Goal: Task Accomplishment & Management: Use online tool/utility

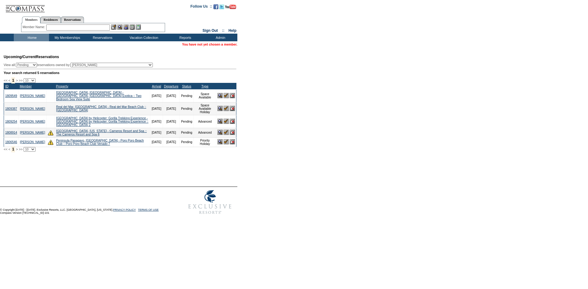
click at [62, 27] on input "text" at bounding box center [78, 27] width 64 height 6
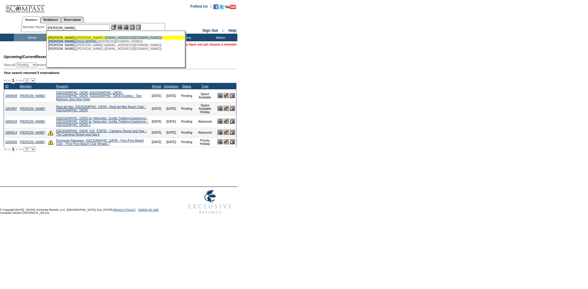
drag, startPoint x: 83, startPoint y: 40, endPoint x: 86, endPoint y: 36, distance: 4.6
click at [86, 36] on ul "[PERSON_NAME] ([EMAIL_ADDRESS][DOMAIN_NAME]) [PERSON_NAME] ([EMAIL_ADDRESS][DOM…" at bounding box center [116, 43] width 138 height 18
click at [86, 36] on div "[PERSON_NAME] ([EMAIL_ADDRESS][DOMAIN_NAME])" at bounding box center [115, 38] width 135 height 4
type input "[PERSON_NAME] ([EMAIL_ADDRESS][DOMAIN_NAME])"
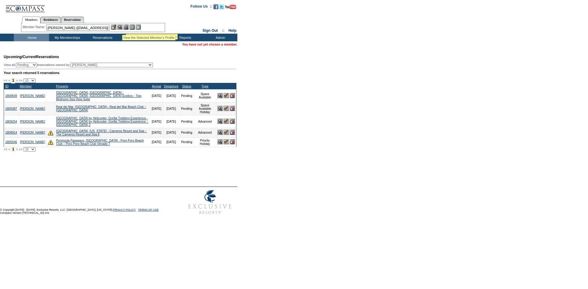
click at [122, 27] on img at bounding box center [119, 26] width 5 height 5
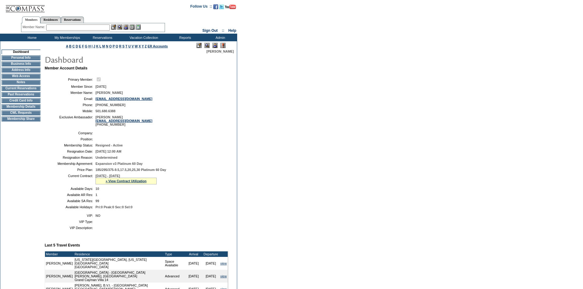
click at [213, 44] on img at bounding box center [214, 45] width 5 height 5
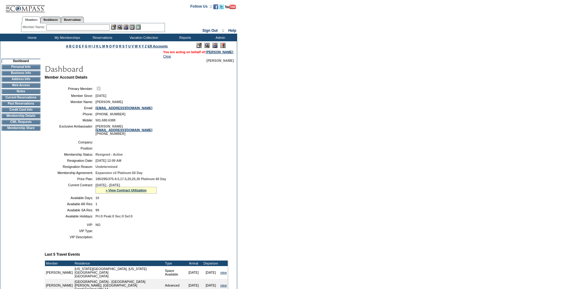
click at [15, 118] on td "Membership Details" at bounding box center [21, 116] width 39 height 5
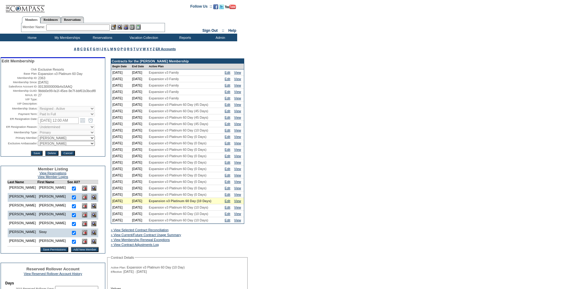
click at [84, 29] on input "text" at bounding box center [78, 27] width 64 height 6
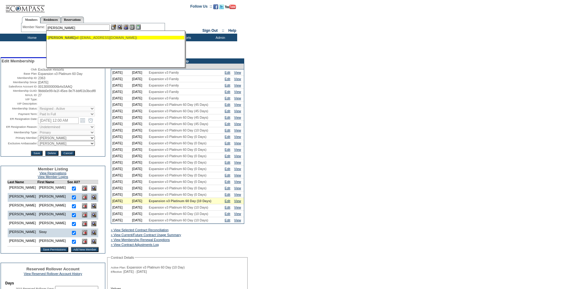
click at [89, 37] on div "Meyer, Rand all (rmeyer@1pdp.com)" at bounding box center [115, 38] width 135 height 4
type input "Meyer, Randall (rmeyer@1pdp.com)"
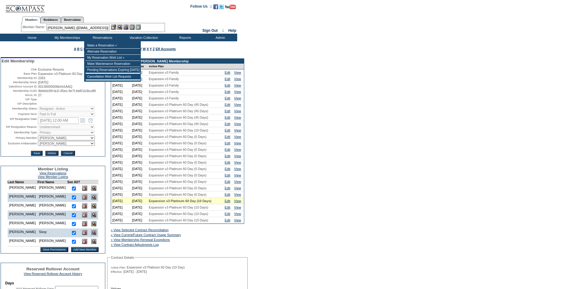
click at [121, 30] on div "Member Name: Meyer, Randall (rmeyer@1pdp.com) Meyer, Rand all (rmeyer@1pdp.com)" at bounding box center [93, 27] width 141 height 6
click at [122, 27] on img at bounding box center [119, 26] width 5 height 5
